Goal: Task Accomplishment & Management: Use online tool/utility

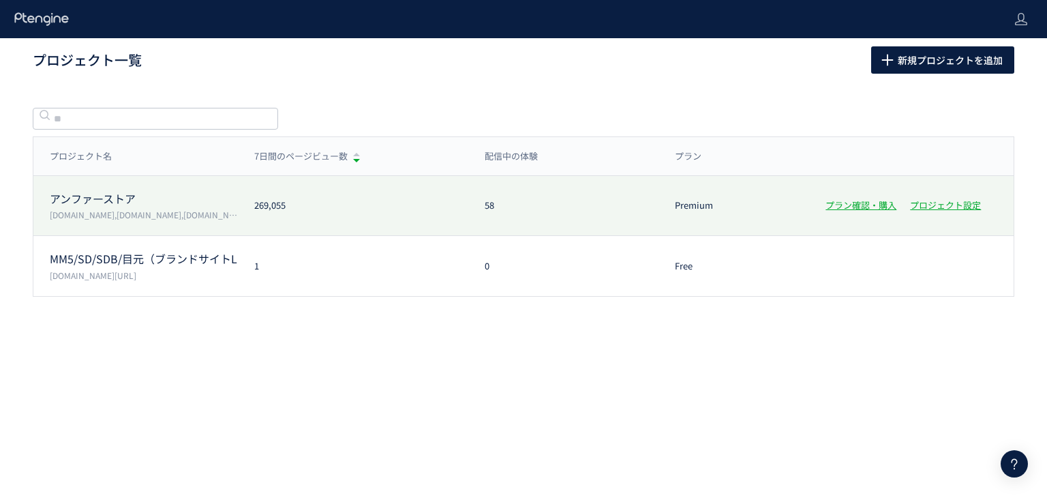
click at [365, 218] on div "アンファーストア [DOMAIN_NAME],[DOMAIN_NAME],[DOMAIN_NAME],[DOMAIN_NAME] 269,055 58 Pre…" at bounding box center [523, 206] width 981 height 60
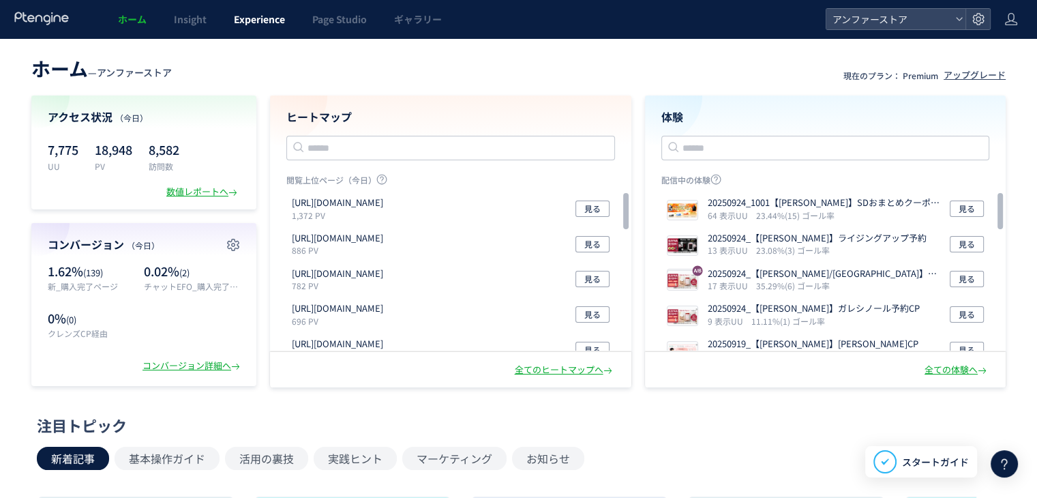
click at [250, 22] on span "Experience" at bounding box center [259, 19] width 51 height 14
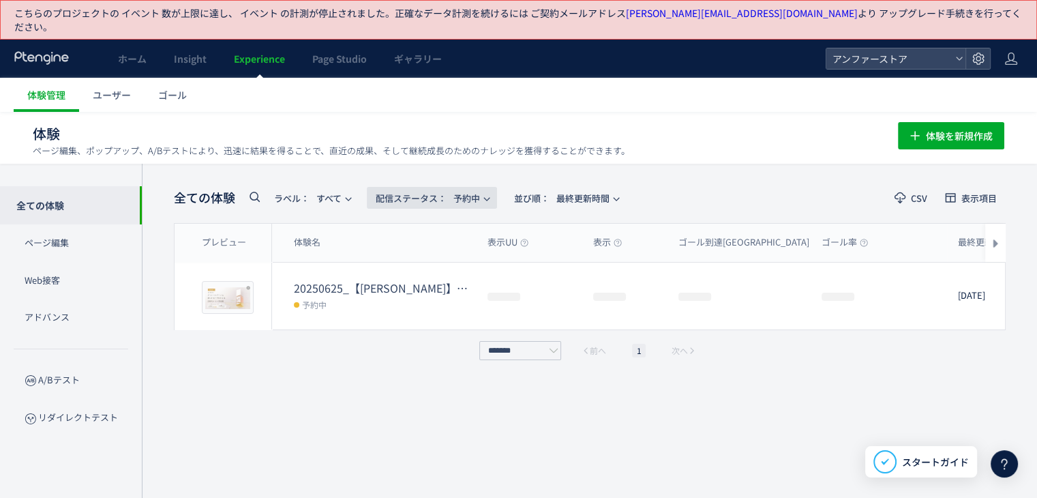
click at [458, 187] on span "配信ステータス​： 予約中" at bounding box center [428, 198] width 104 height 23
click at [448, 242] on li "配信中" at bounding box center [435, 247] width 56 height 25
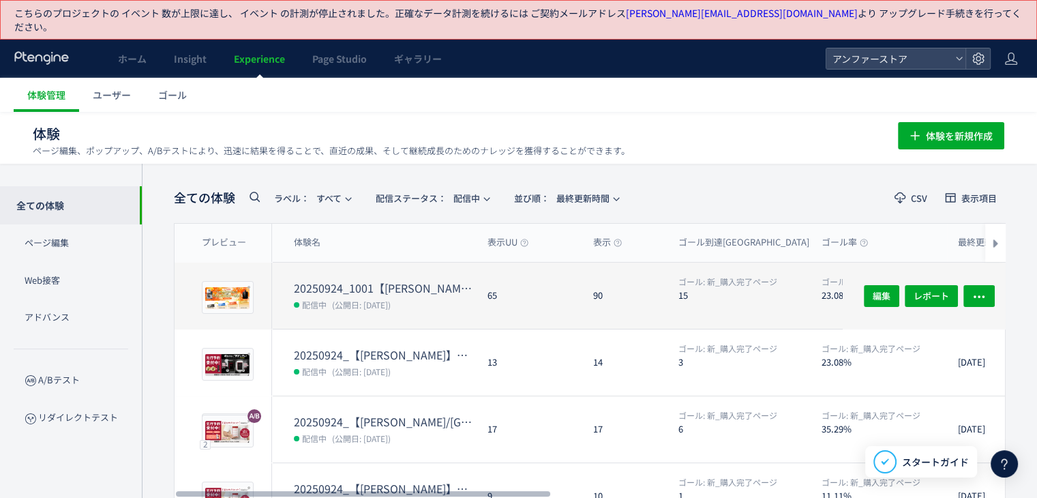
click at [447, 280] on dt "20250924_1001【[PERSON_NAME]】SDおまとめクーポン導線" at bounding box center [385, 288] width 183 height 16
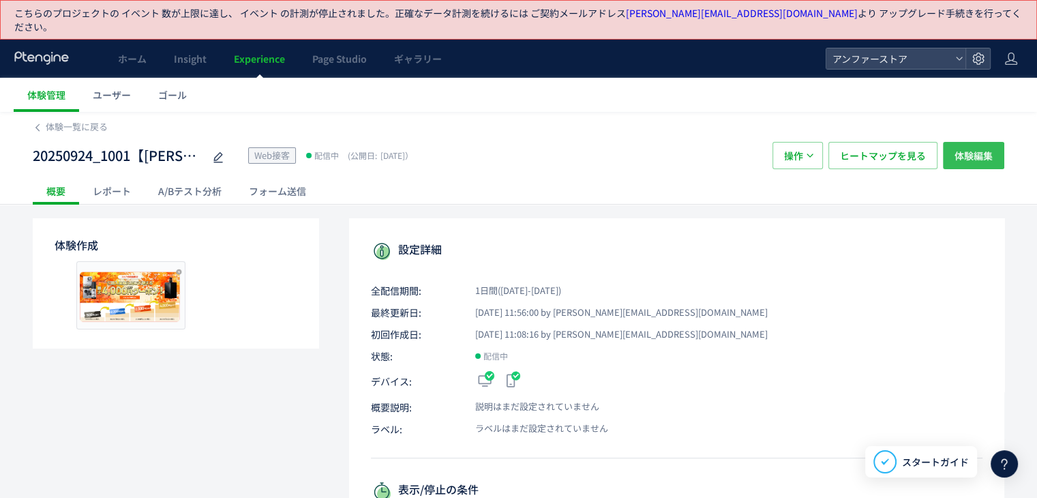
click at [968, 147] on span "体験編集" at bounding box center [974, 155] width 38 height 27
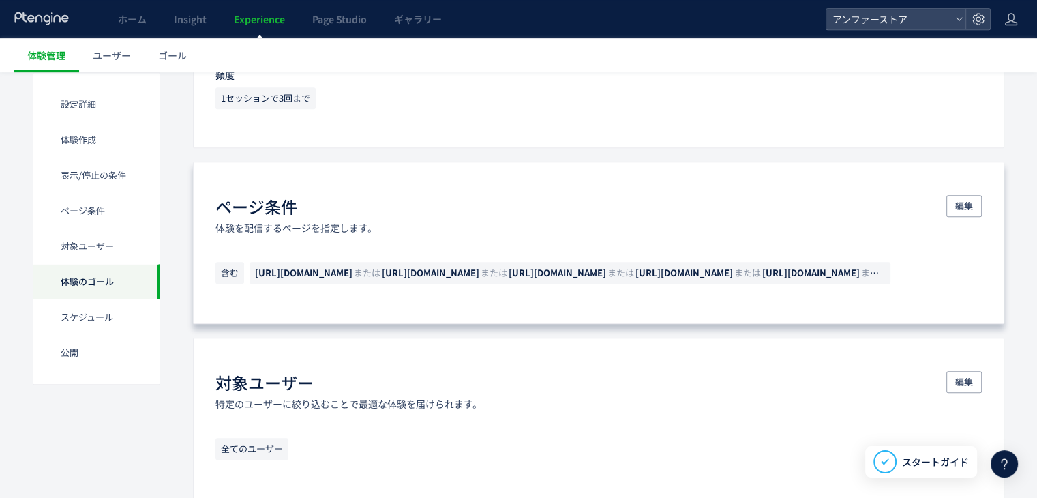
scroll to position [750, 0]
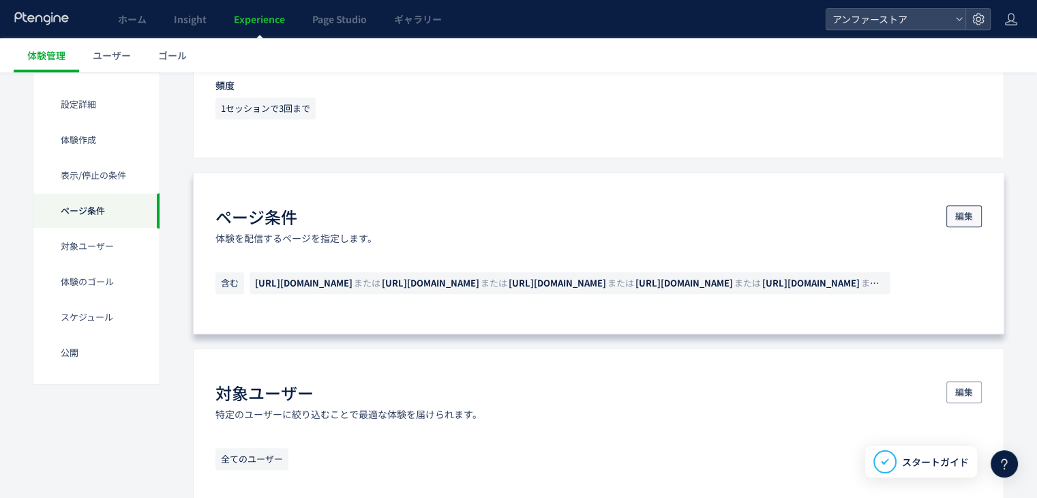
click at [963, 205] on span "編集" at bounding box center [964, 216] width 18 height 22
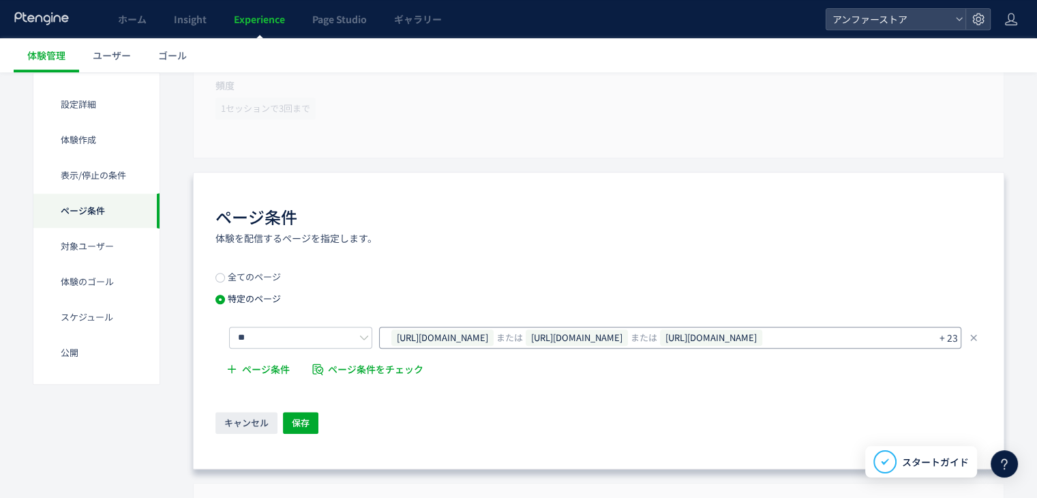
click at [954, 328] on p "+ 23" at bounding box center [949, 337] width 18 height 19
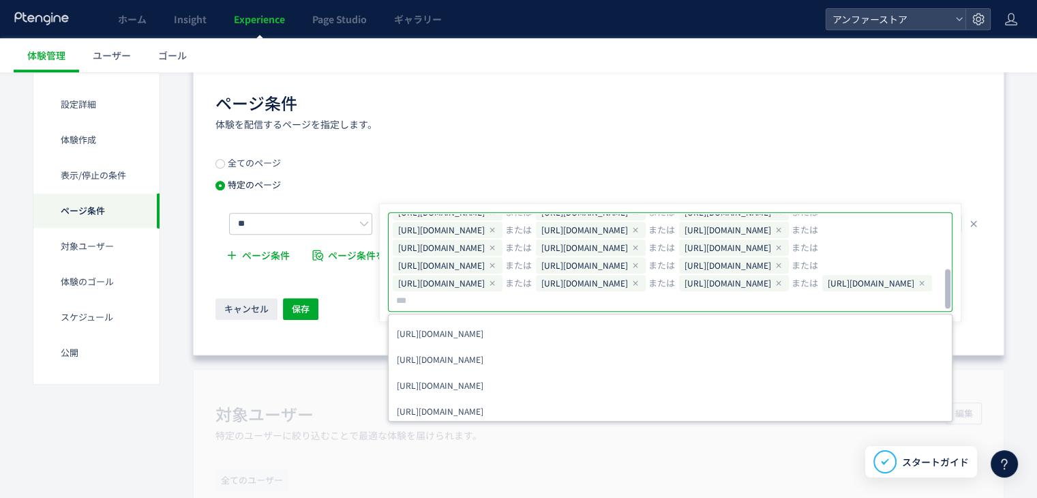
scroll to position [886, 0]
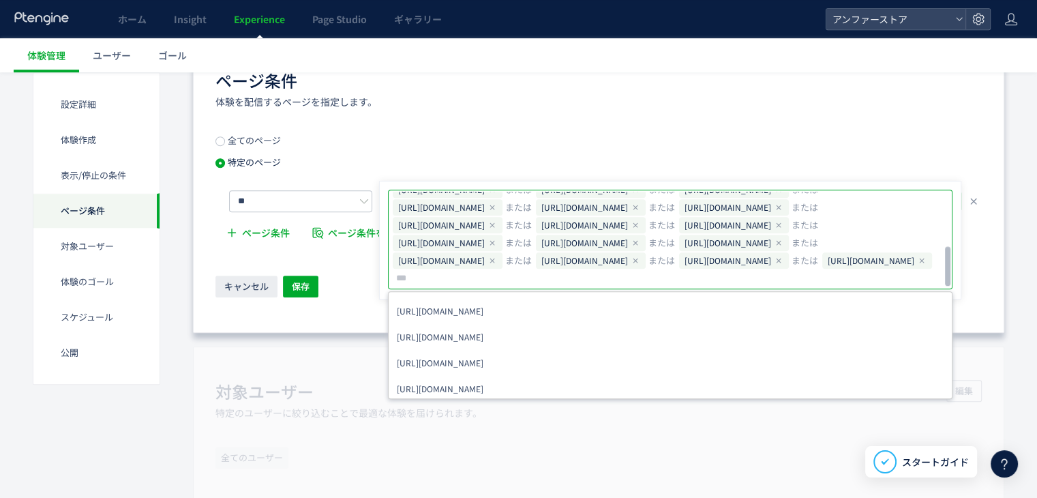
click at [876, 82] on div "ページ条件 体験を配信するページを指定します。" at bounding box center [598, 89] width 766 height 40
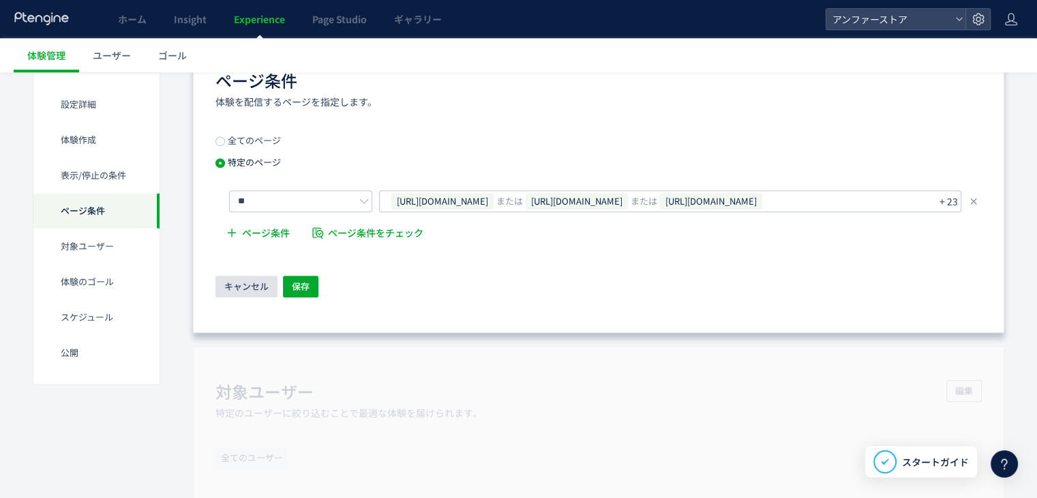
click at [244, 275] on button "キャンセル" at bounding box center [246, 286] width 62 height 22
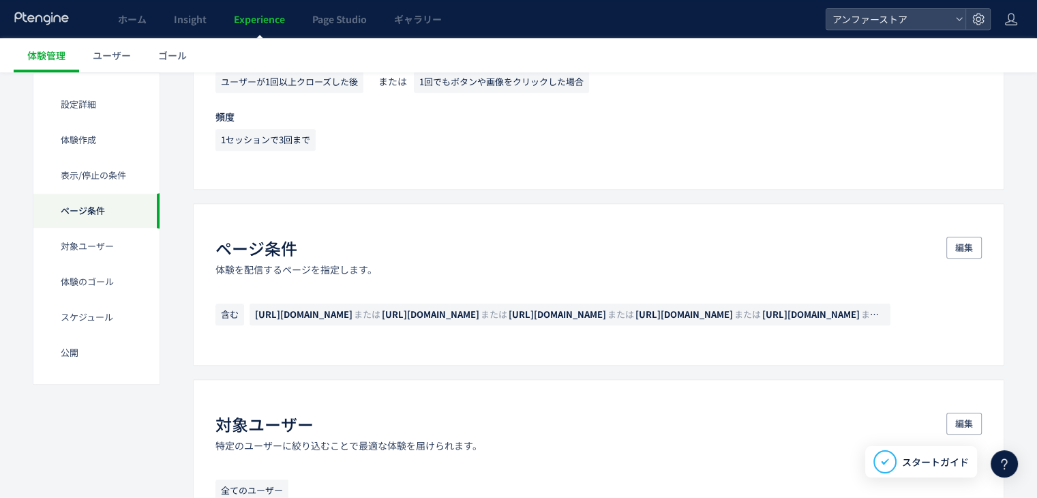
click at [239, 273] on div "ページ条件 体験を配信するページを指定します。 編集 含む [URL][DOMAIN_NAME] または [URL][DOMAIN_NAME] または [UR…" at bounding box center [598, 284] width 811 height 162
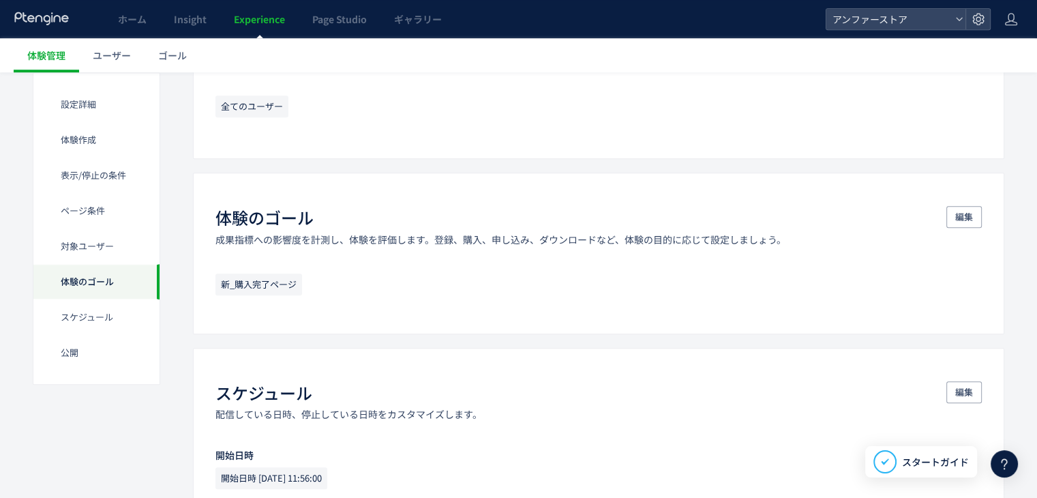
scroll to position [1060, 0]
